Goal: Information Seeking & Learning: Learn about a topic

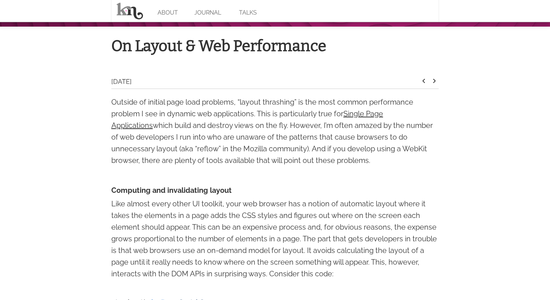
scroll to position [223, 0]
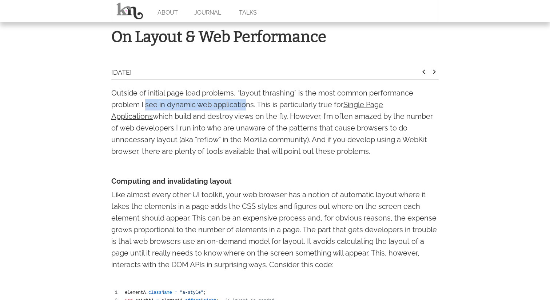
drag, startPoint x: 146, startPoint y: 106, endPoint x: 248, endPoint y: 106, distance: 102.3
click at [248, 106] on p "Outside of initial page load problems, “layout thrashing” is the most common pe…" at bounding box center [275, 122] width 328 height 70
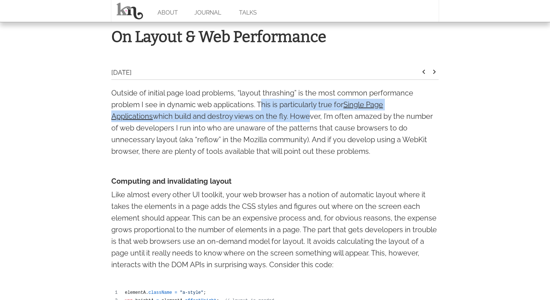
drag, startPoint x: 264, startPoint y: 106, endPoint x: 262, endPoint y: 117, distance: 11.1
click at [262, 119] on p "Outside of initial page load problems, “layout thrashing” is the most common pe…" at bounding box center [275, 122] width 328 height 70
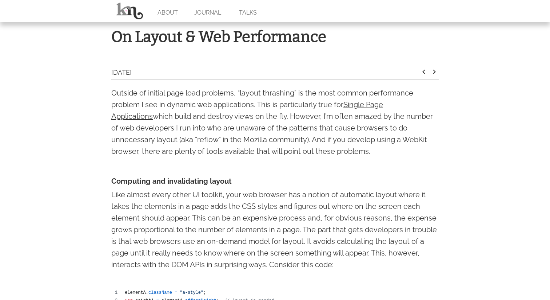
click at [272, 117] on p "Outside of initial page load problems, “layout thrashing” is the most common pe…" at bounding box center [275, 122] width 328 height 70
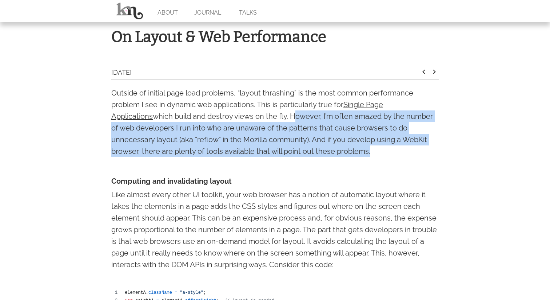
drag, startPoint x: 272, startPoint y: 117, endPoint x: 289, endPoint y: 152, distance: 38.9
click at [289, 153] on p "Outside of initial page load problems, “layout thrashing” is the most common pe…" at bounding box center [275, 122] width 328 height 70
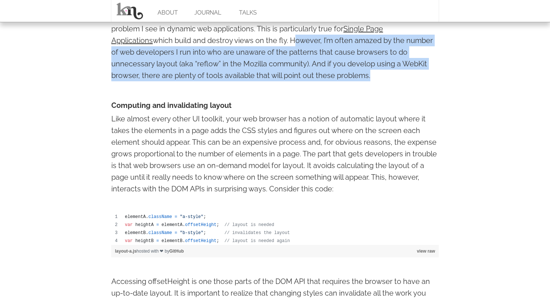
scroll to position [299, 0]
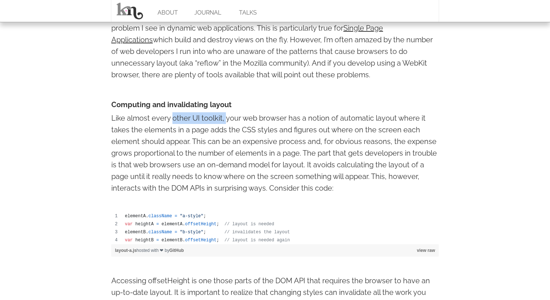
drag, startPoint x: 174, startPoint y: 118, endPoint x: 226, endPoint y: 119, distance: 52.4
click at [226, 119] on p "Like almost every other UI toolkit, your web browser has a notion of automatic …" at bounding box center [275, 153] width 328 height 82
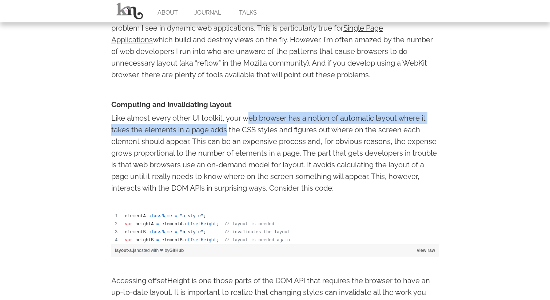
drag, startPoint x: 248, startPoint y: 119, endPoint x: 226, endPoint y: 134, distance: 27.2
click at [226, 134] on p "Like almost every other UI toolkit, your web browser has a notion of automatic …" at bounding box center [275, 153] width 328 height 82
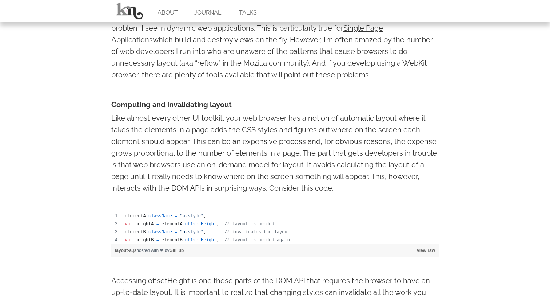
click at [238, 135] on p "Like almost every other UI toolkit, your web browser has a notion of automatic …" at bounding box center [275, 153] width 328 height 82
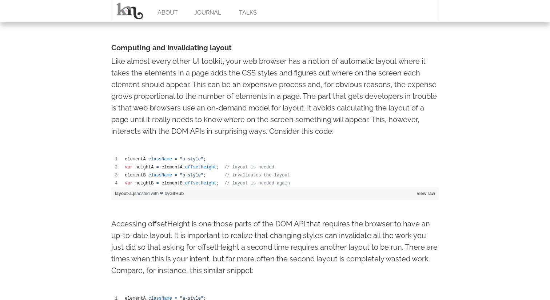
scroll to position [360, 0]
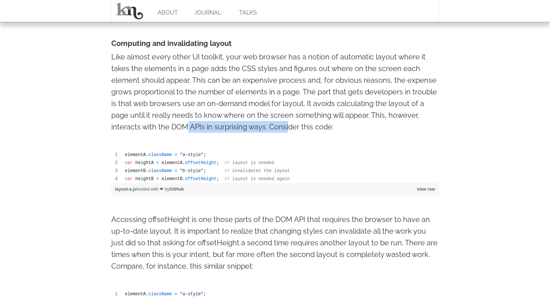
drag, startPoint x: 185, startPoint y: 129, endPoint x: 287, endPoint y: 128, distance: 102.3
click at [288, 128] on p "Like almost every other UI toolkit, your web browser has a notion of automatic …" at bounding box center [275, 92] width 328 height 82
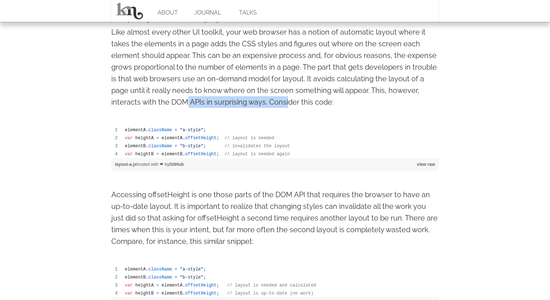
scroll to position [385, 0]
drag, startPoint x: 179, startPoint y: 139, endPoint x: 209, endPoint y: 139, distance: 29.8
click at [209, 139] on td "var heightA = elementA . offsetHeight ; // layout is needed" at bounding box center [280, 138] width 318 height 8
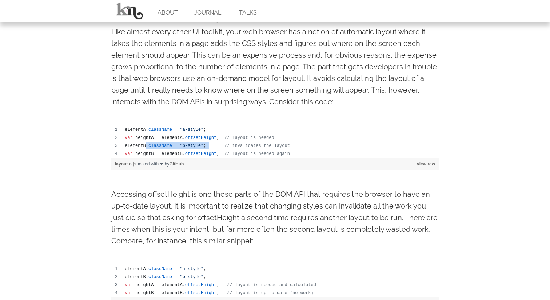
drag, startPoint x: 145, startPoint y: 146, endPoint x: 210, endPoint y: 147, distance: 65.2
click at [210, 147] on td "elementB . className = "b-style" ; // invalidates the layout" at bounding box center [280, 146] width 318 height 8
drag, startPoint x: 226, startPoint y: 153, endPoint x: 262, endPoint y: 152, distance: 36.4
click at [262, 153] on span "// layout is needed again" at bounding box center [258, 153] width 66 height 5
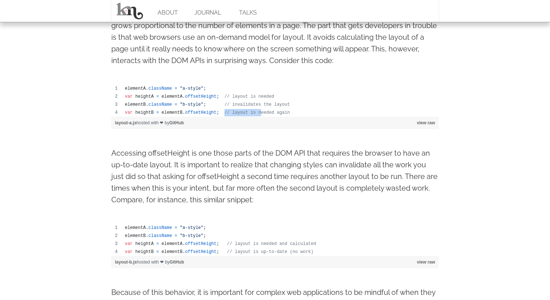
scroll to position [427, 0]
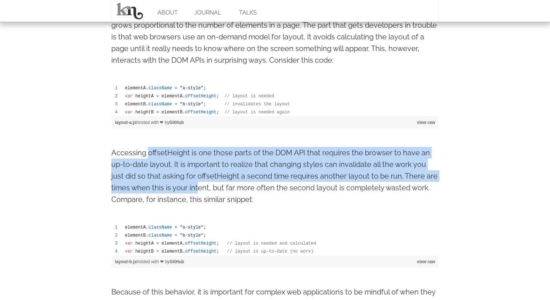
drag, startPoint x: 148, startPoint y: 154, endPoint x: 198, endPoint y: 190, distance: 61.5
click at [198, 190] on p "Accessing offsetHeight is one those parts of the DOM API that requires the brow…" at bounding box center [275, 176] width 328 height 58
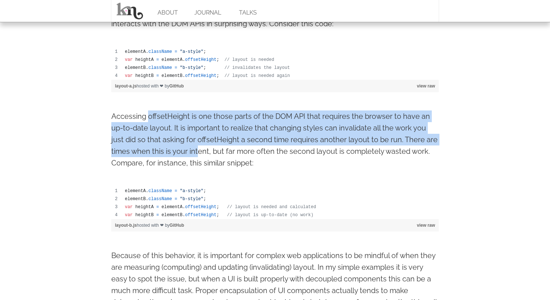
scroll to position [465, 0]
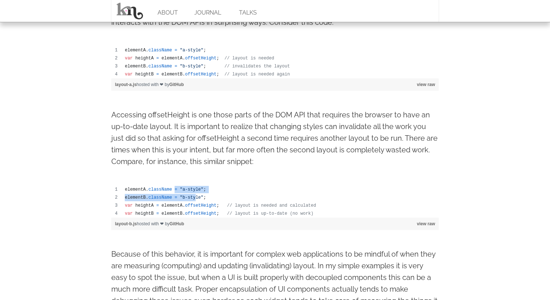
drag, startPoint x: 174, startPoint y: 190, endPoint x: 195, endPoint y: 199, distance: 23.6
click at [195, 199] on tbody "elementA . className = "a-style" ; elementB . className = "b-style" ; var heigh…" at bounding box center [275, 201] width 328 height 32
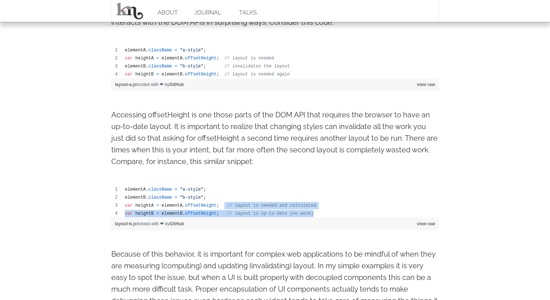
drag, startPoint x: 319, startPoint y: 217, endPoint x: 224, endPoint y: 206, distance: 95.5
click at [224, 206] on tbody "elementA . className = "a-style" ; elementB . className = "b-style" ; var heigh…" at bounding box center [275, 201] width 328 height 32
